Goal: Communication & Community: Connect with others

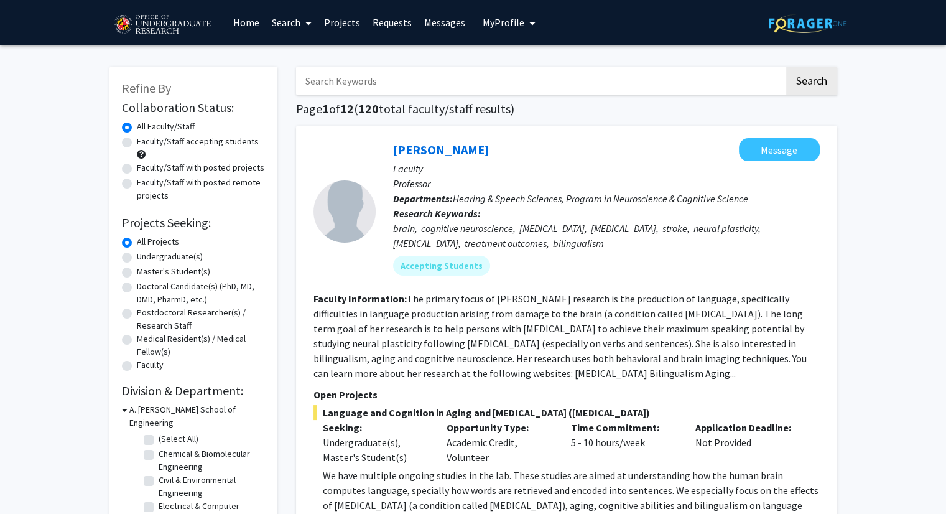
click at [137, 256] on label "Undergraduate(s)" at bounding box center [170, 256] width 66 height 13
click at [137, 256] on input "Undergraduate(s)" at bounding box center [141, 254] width 8 height 8
radio input "true"
click at [429, 68] on input "Search Keywords" at bounding box center [540, 81] width 488 height 29
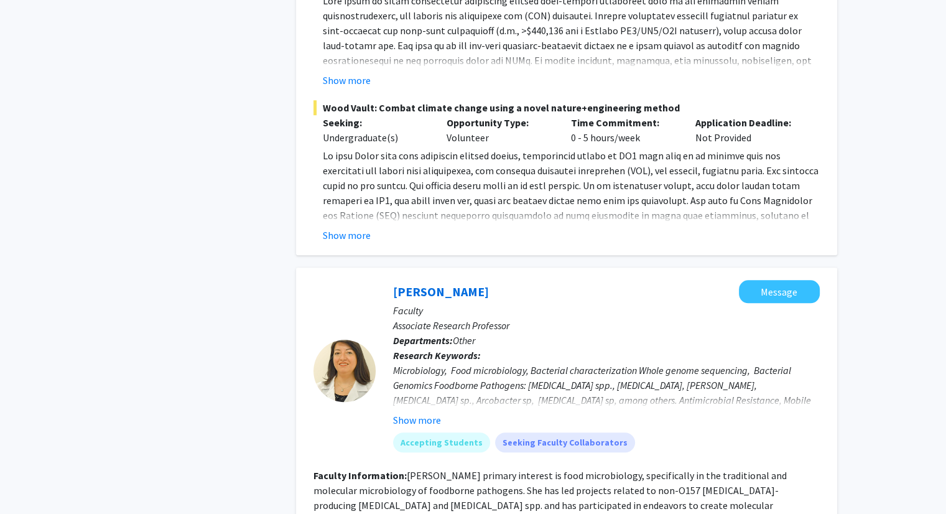
scroll to position [933, 0]
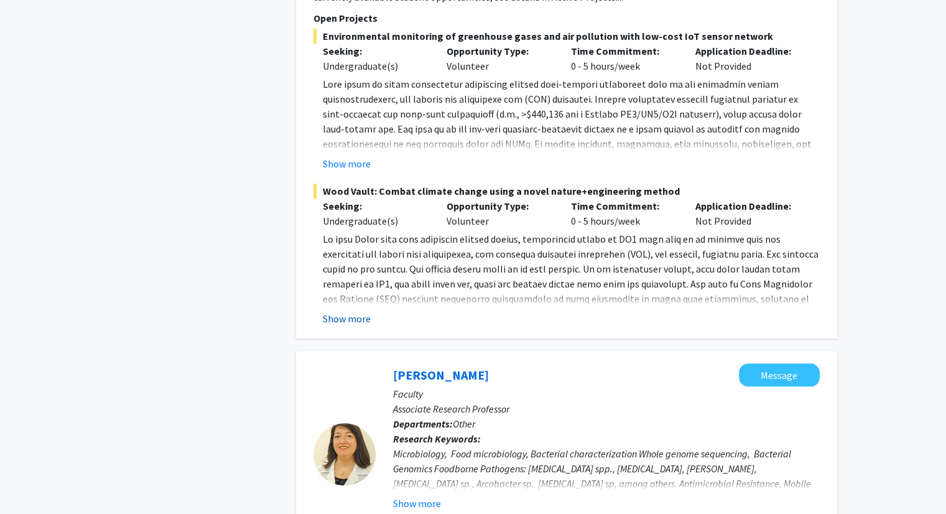
click at [343, 318] on button "Show more" at bounding box center [347, 318] width 48 height 15
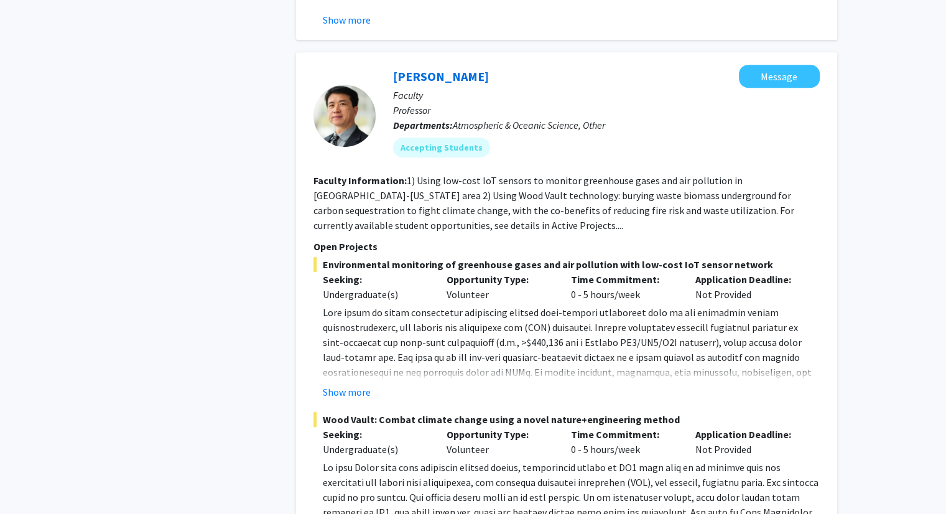
scroll to position [684, 0]
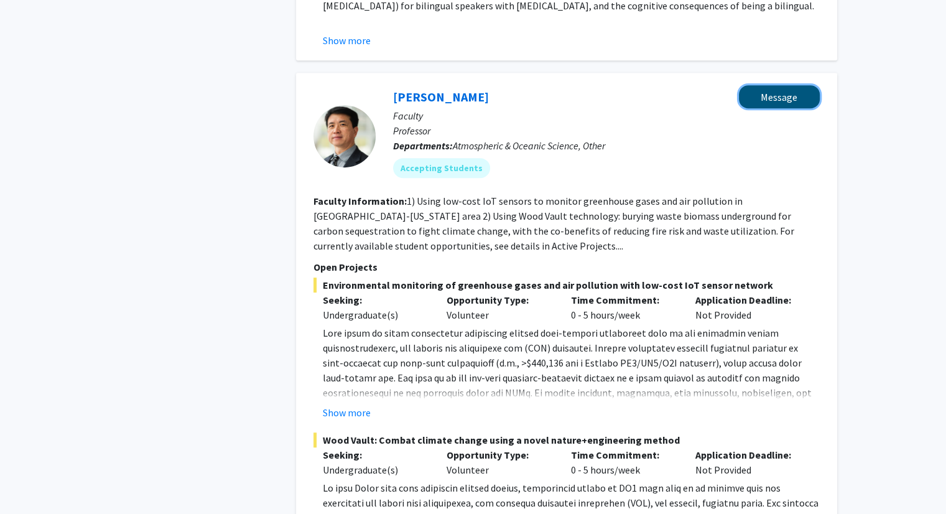
click at [788, 98] on button "Message" at bounding box center [779, 96] width 81 height 23
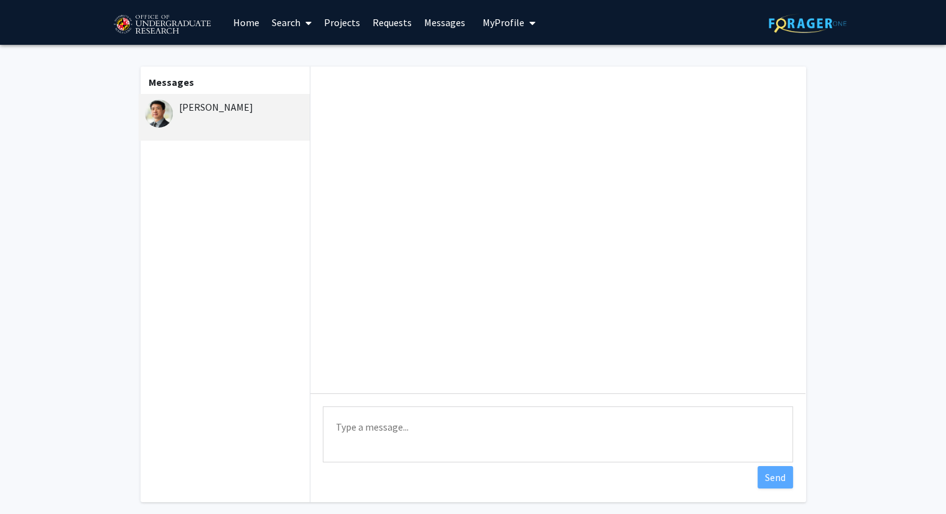
click at [460, 428] on textarea "Type a message" at bounding box center [558, 434] width 470 height 56
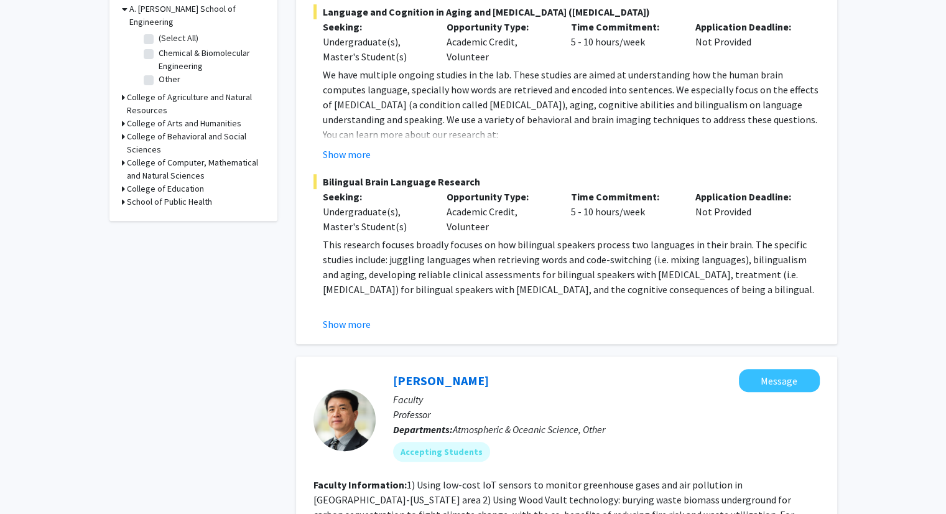
scroll to position [435, 0]
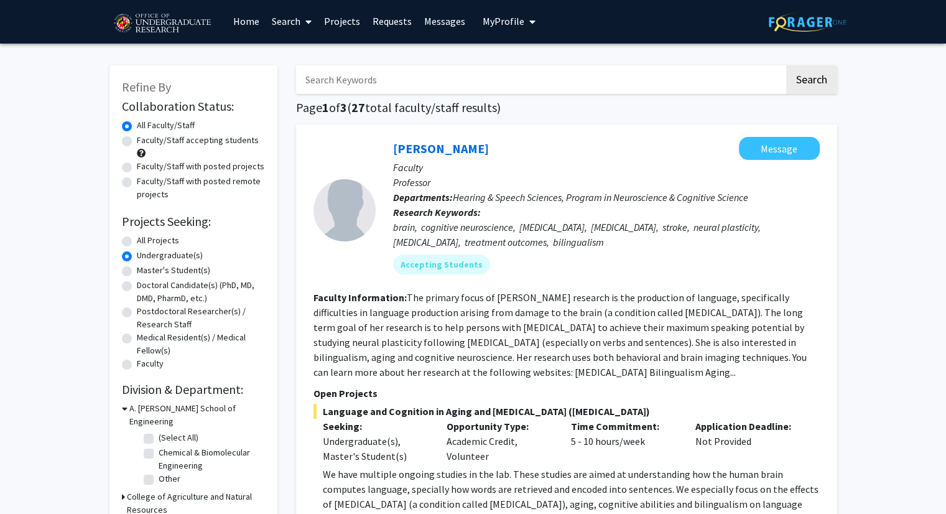
scroll to position [0, 0]
